Goal: Information Seeking & Learning: Find specific fact

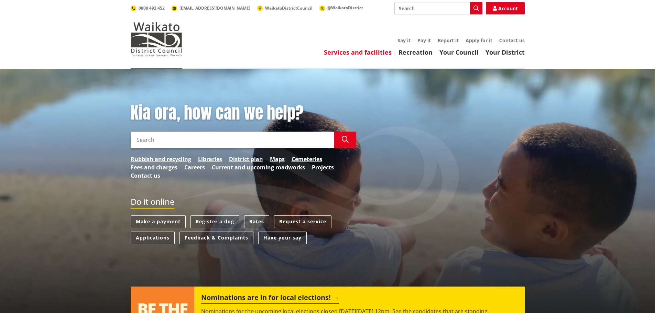
click at [380, 49] on link "Services and facilities" at bounding box center [358, 52] width 68 height 8
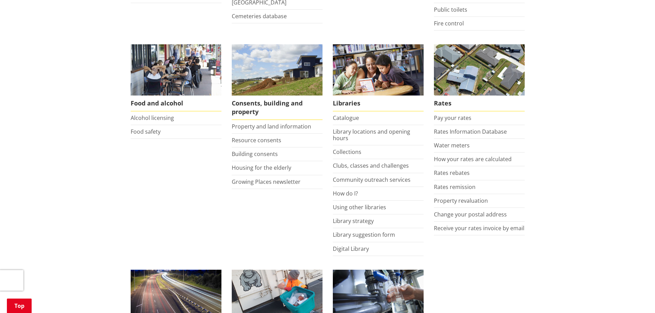
scroll to position [223, 0]
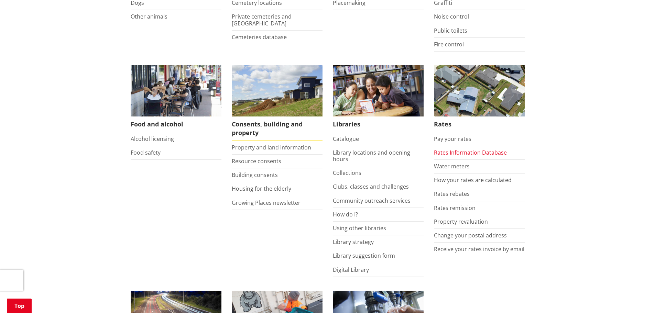
click at [483, 152] on link "Rates Information Database" at bounding box center [470, 153] width 73 height 8
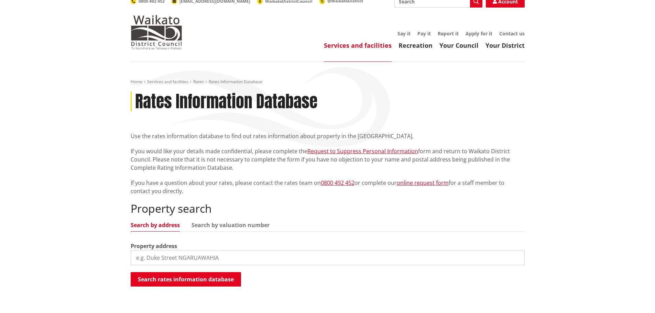
scroll to position [9, 0]
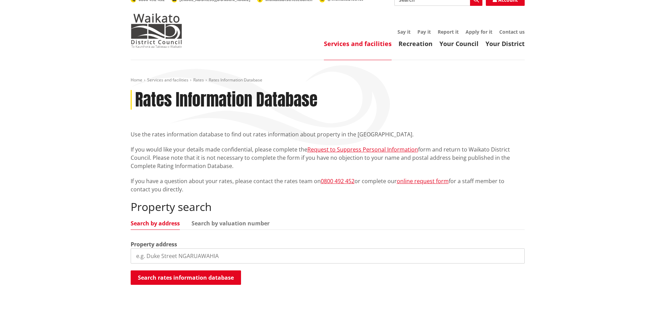
click at [159, 260] on input "search" at bounding box center [328, 256] width 394 height 15
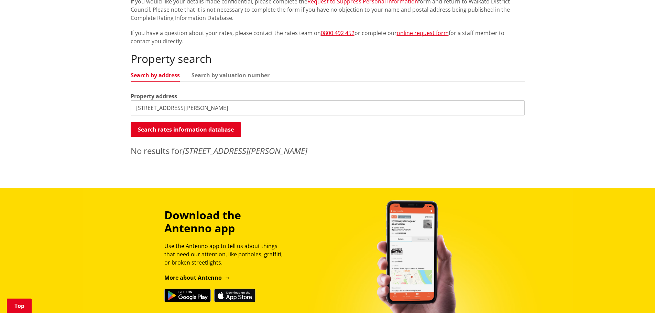
scroll to position [155, 0]
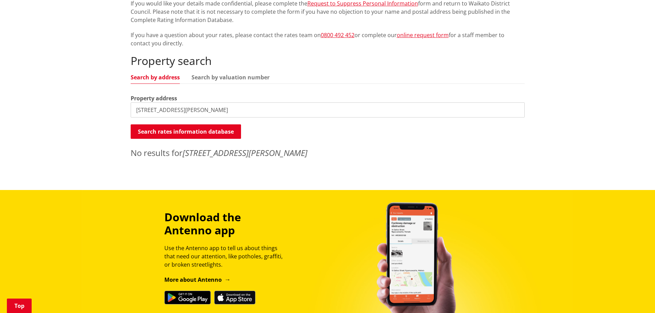
drag, startPoint x: 202, startPoint y: 105, endPoint x: 76, endPoint y: 106, distance: 126.2
click at [79, 107] on div "Home Services and facilities Rates Rates Information Database Rates Information…" at bounding box center [327, 52] width 655 height 276
type input "a"
type input "11A [PERSON_NAME]"
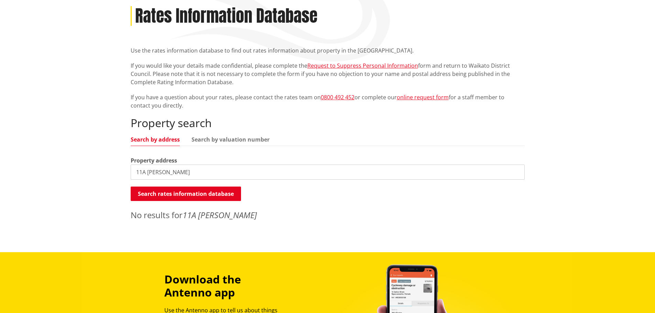
scroll to position [0, 0]
